Goal: Task Accomplishment & Management: Use online tool/utility

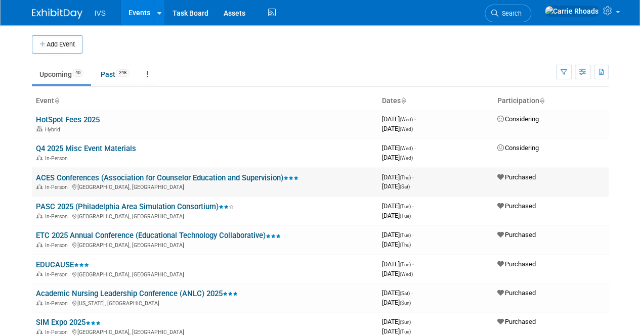
click at [63, 175] on link "ACES Conferences (Association for Counselor Education and Supervision)" at bounding box center [167, 178] width 263 height 9
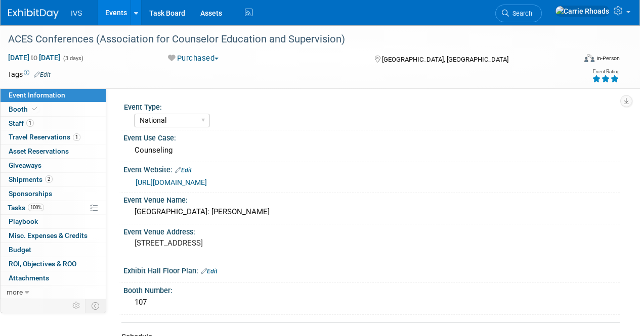
select select "National"
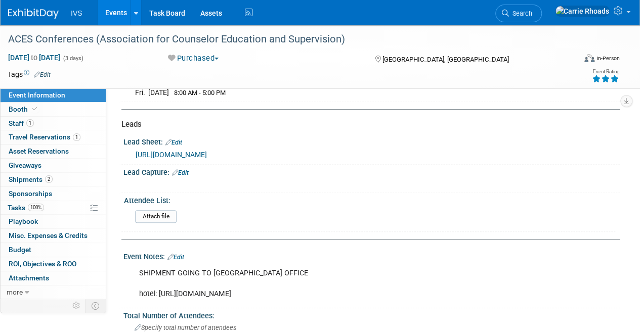
scroll to position [455, 0]
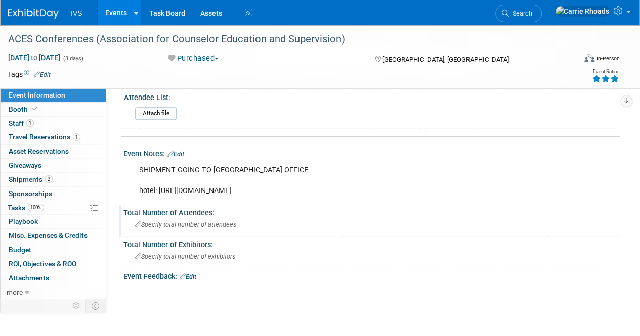
click at [214, 229] on span "Specify total number of attendees" at bounding box center [186, 225] width 102 height 8
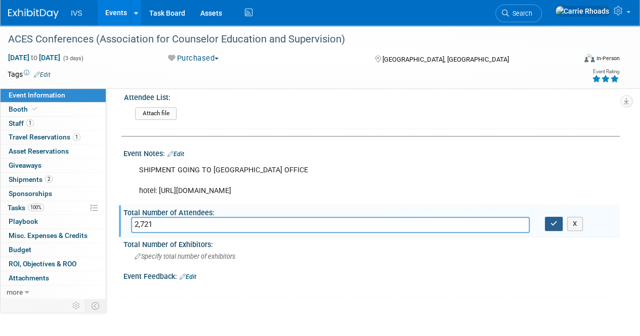
type input "2,721"
click at [553, 231] on button "button" at bounding box center [554, 224] width 18 height 14
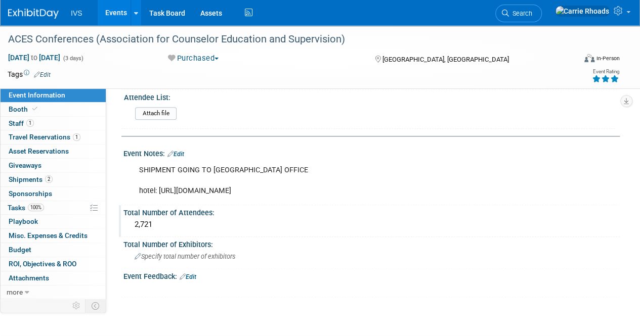
click at [596, 184] on div "SHIPMENT GOING TO [GEOGRAPHIC_DATA]: [URL][DOMAIN_NAME] X" at bounding box center [371, 180] width 496 height 44
